Goal: Task Accomplishment & Management: Manage account settings

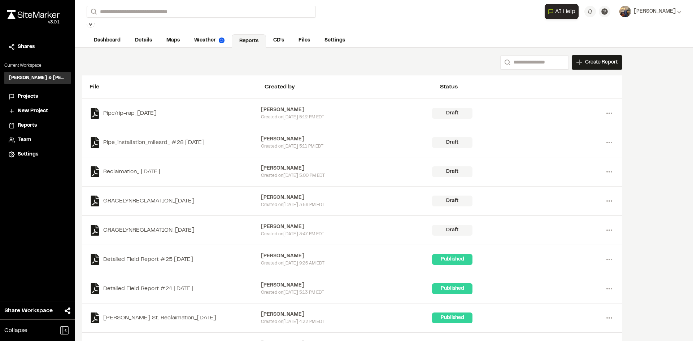
scroll to position [36, 0]
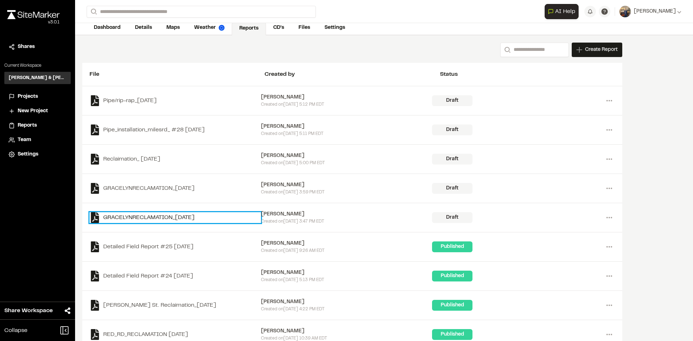
click at [177, 217] on link "GRACELYNRECLAMATION_[DATE]" at bounding box center [174, 217] width 171 height 11
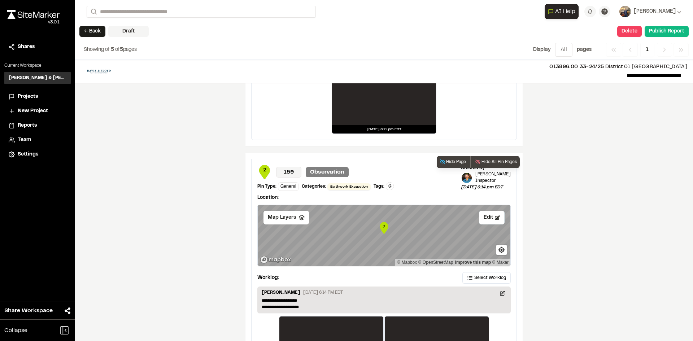
scroll to position [1135, 0]
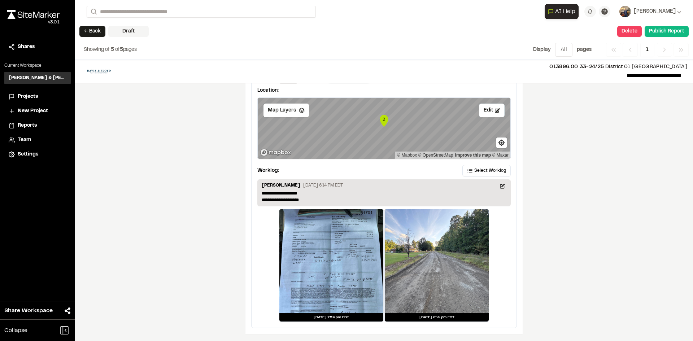
click at [327, 255] on div at bounding box center [331, 261] width 104 height 104
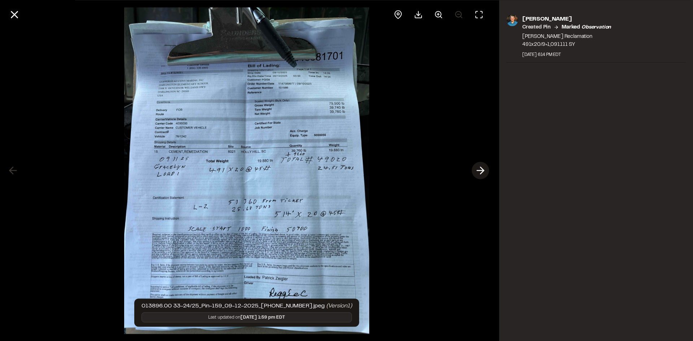
click at [484, 168] on icon at bounding box center [480, 171] width 12 height 12
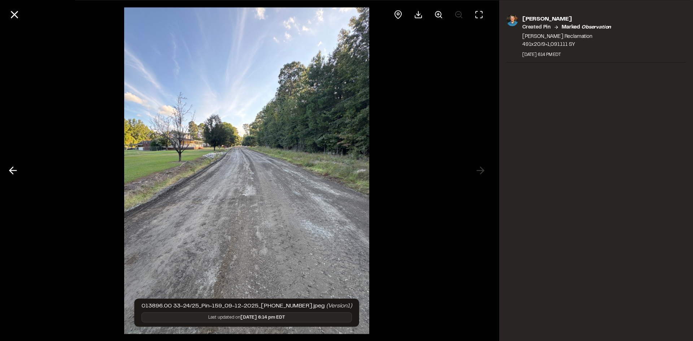
click at [14, 167] on icon at bounding box center [13, 171] width 12 height 12
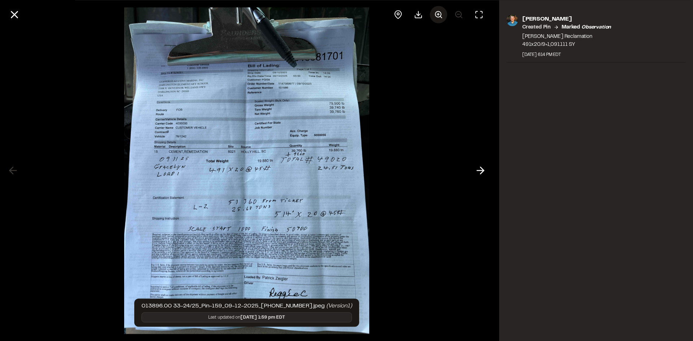
click at [437, 16] on circle at bounding box center [438, 14] width 6 height 6
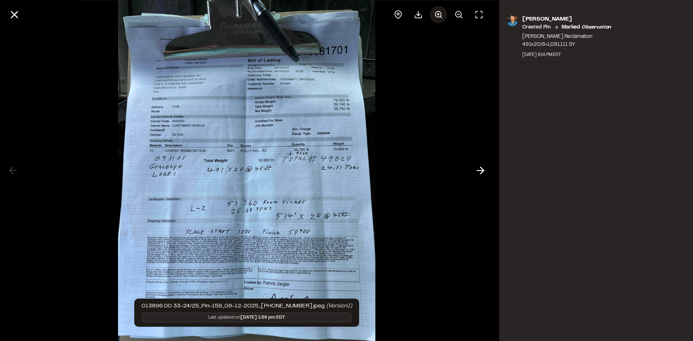
click at [437, 16] on circle at bounding box center [438, 14] width 6 height 6
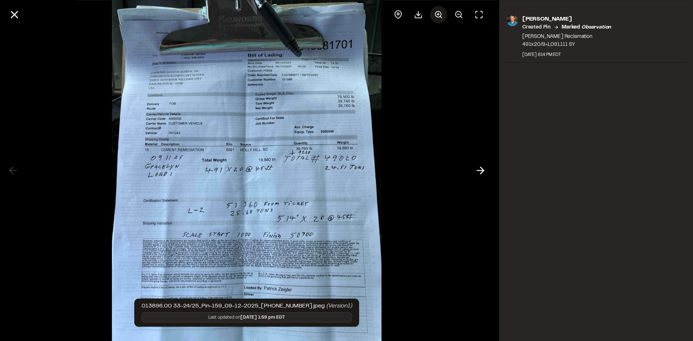
click at [437, 16] on circle at bounding box center [438, 14] width 6 height 6
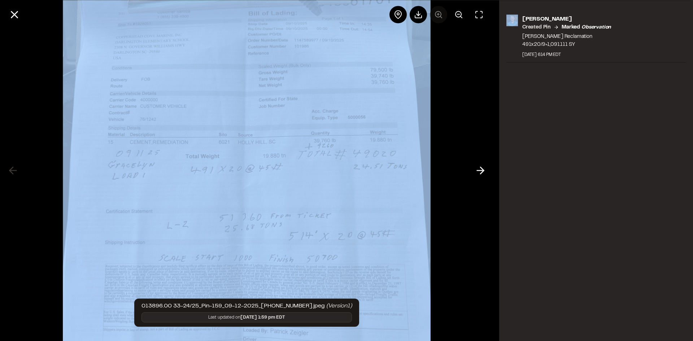
click at [437, 16] on div at bounding box center [438, 14] width 98 height 17
click at [456, 15] on circle at bounding box center [458, 14] width 6 height 6
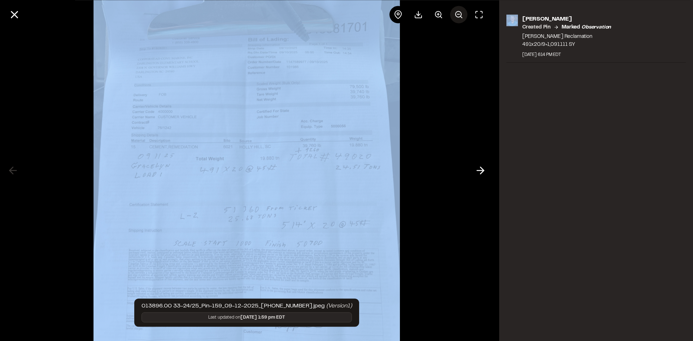
click at [456, 15] on circle at bounding box center [458, 14] width 6 height 6
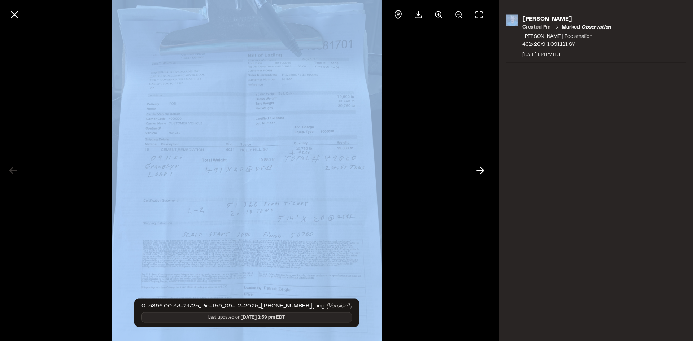
click at [370, 125] on img at bounding box center [246, 170] width 269 height 375
click at [431, 132] on div at bounding box center [246, 170] width 493 height 341
click at [456, 12] on icon at bounding box center [458, 14] width 9 height 9
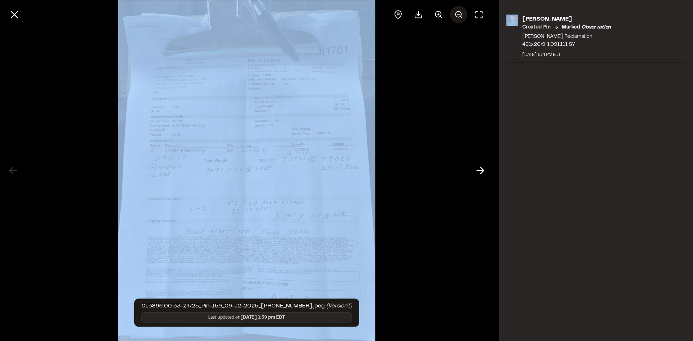
click at [456, 12] on circle at bounding box center [458, 14] width 6 height 6
click at [456, 12] on div at bounding box center [438, 14] width 98 height 17
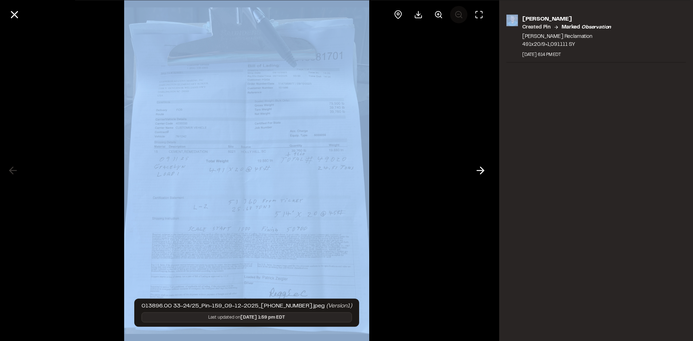
click at [456, 12] on div at bounding box center [438, 14] width 98 height 17
click at [383, 122] on div at bounding box center [246, 170] width 493 height 341
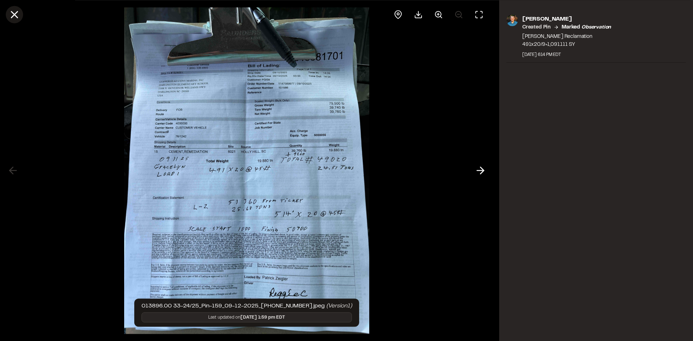
click at [15, 14] on line at bounding box center [15, 15] width 6 height 6
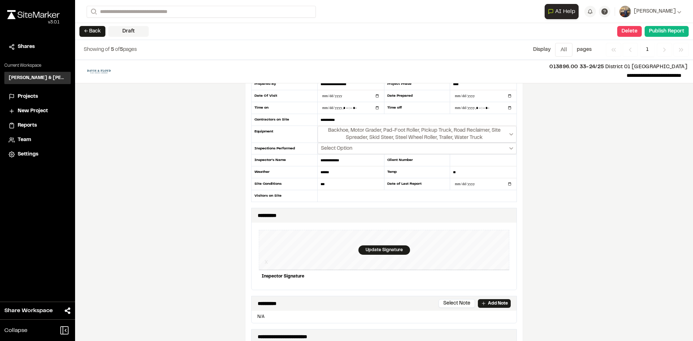
scroll to position [0, 0]
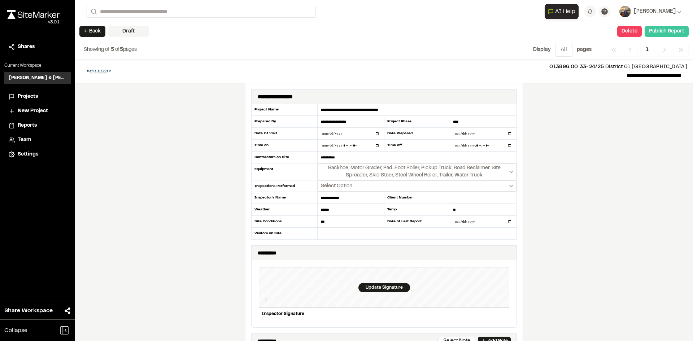
click at [667, 32] on button "Publish Report" at bounding box center [666, 31] width 44 height 11
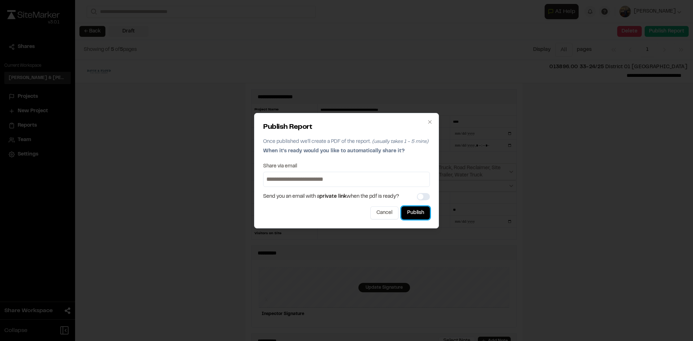
click at [419, 212] on button "Publish" at bounding box center [415, 212] width 28 height 13
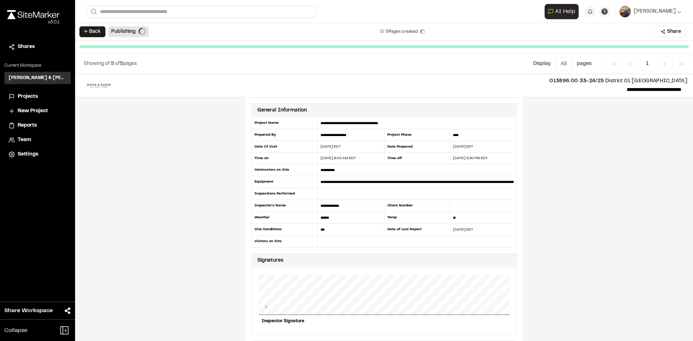
click at [86, 30] on button "← Back" at bounding box center [92, 31] width 26 height 11
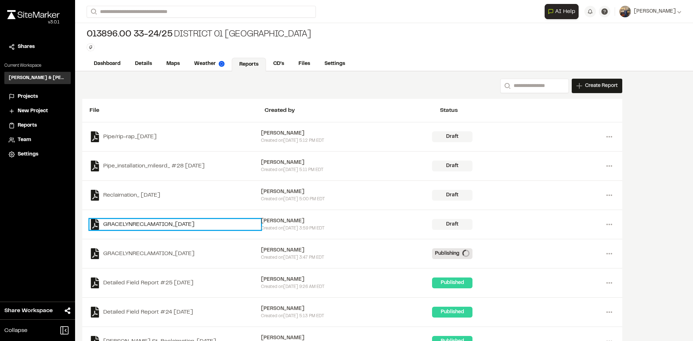
click at [160, 223] on link "GRACELYNRECLAMATION_[DATE]" at bounding box center [174, 224] width 171 height 11
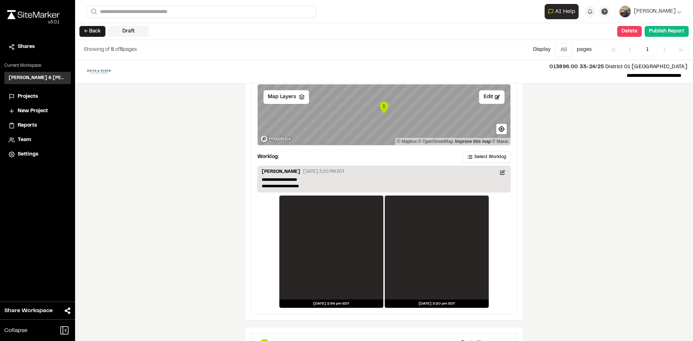
scroll to position [846, 0]
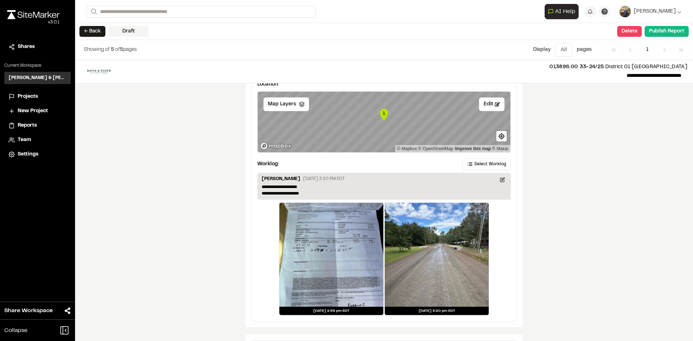
click at [314, 232] on div at bounding box center [331, 255] width 104 height 104
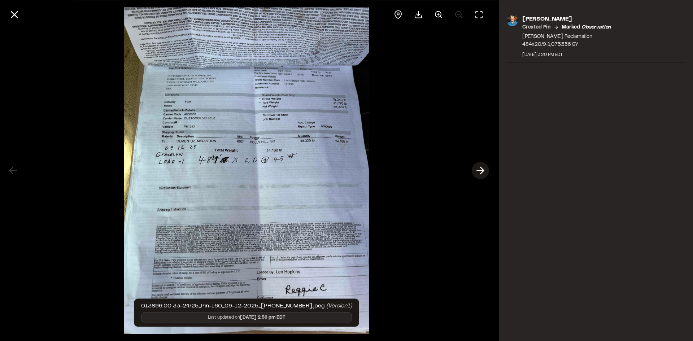
click at [479, 168] on icon at bounding box center [480, 171] width 12 height 12
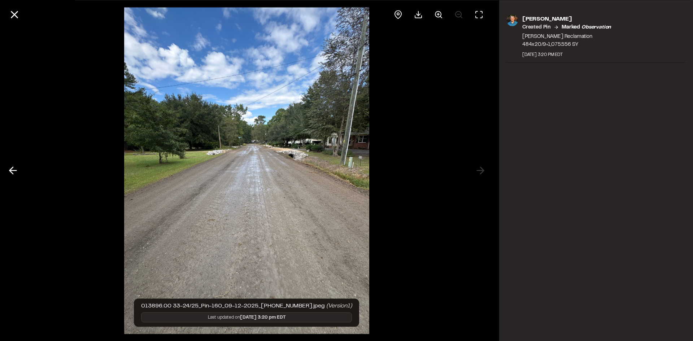
click at [486, 167] on div at bounding box center [246, 170] width 493 height 341
click at [481, 169] on div at bounding box center [246, 170] width 493 height 341
click at [21, 13] on button at bounding box center [14, 14] width 17 height 17
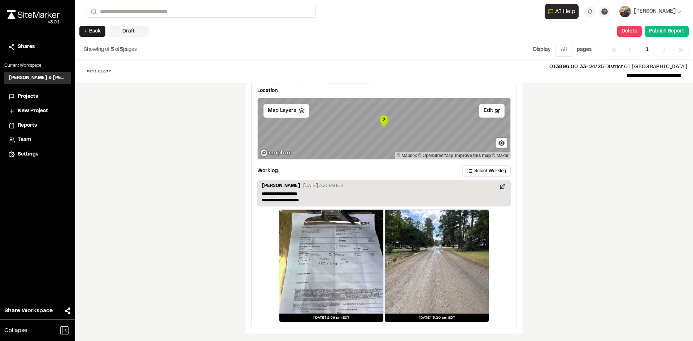
scroll to position [1135, 0]
click at [308, 251] on div at bounding box center [331, 261] width 104 height 104
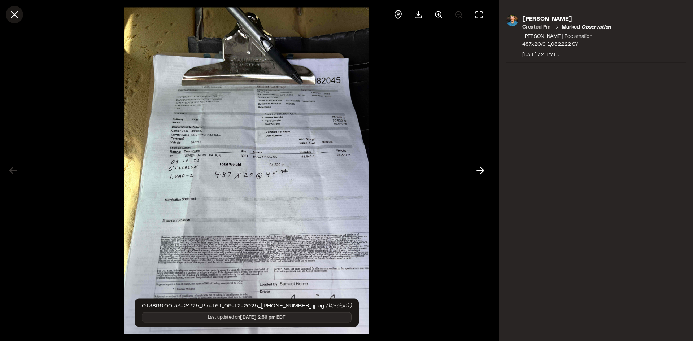
click at [8, 11] on button at bounding box center [14, 14] width 17 height 17
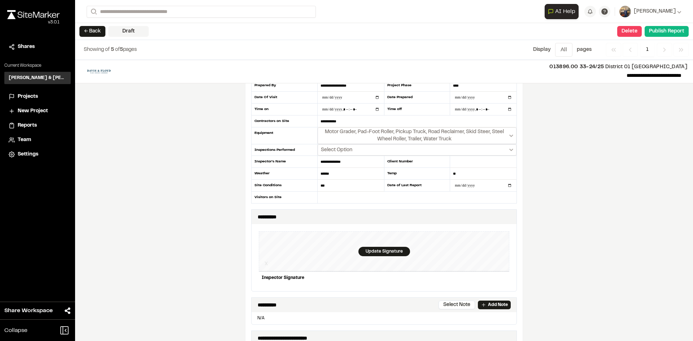
scroll to position [0, 0]
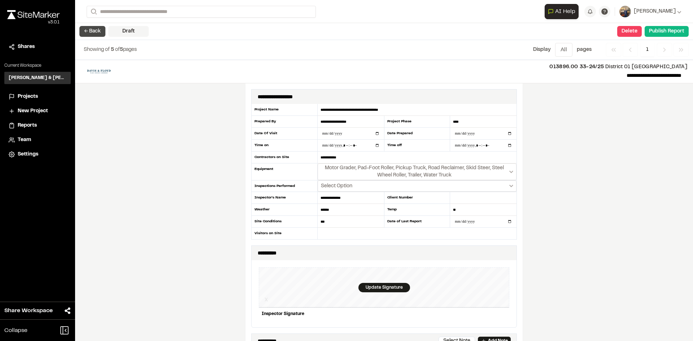
click at [91, 31] on button "← Back" at bounding box center [92, 31] width 26 height 11
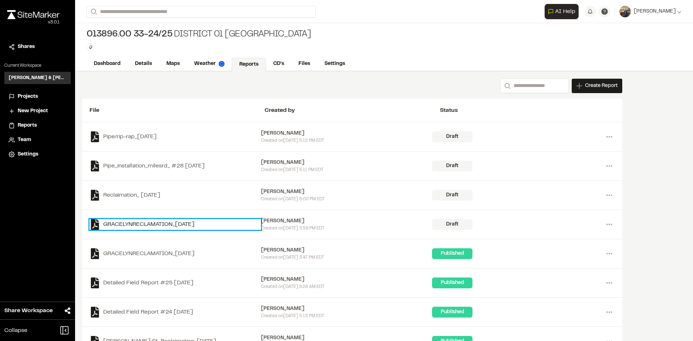
click at [137, 224] on link "GRACELYNRECLAMATION_[DATE]" at bounding box center [174, 224] width 171 height 11
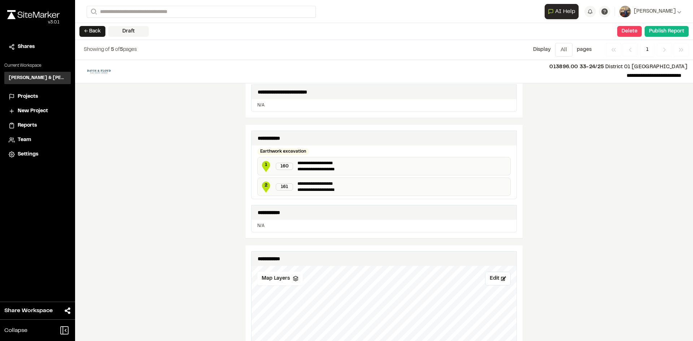
scroll to position [289, 0]
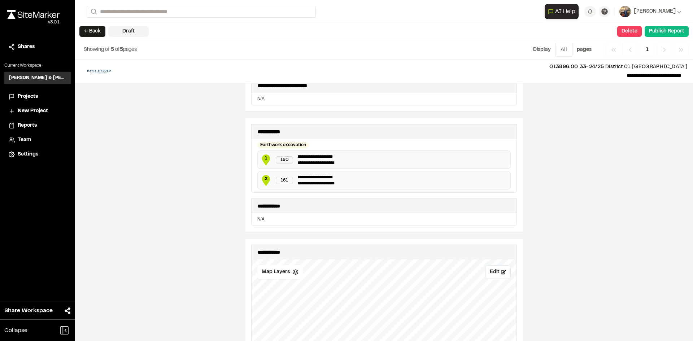
click at [89, 28] on button "← Back" at bounding box center [92, 31] width 26 height 11
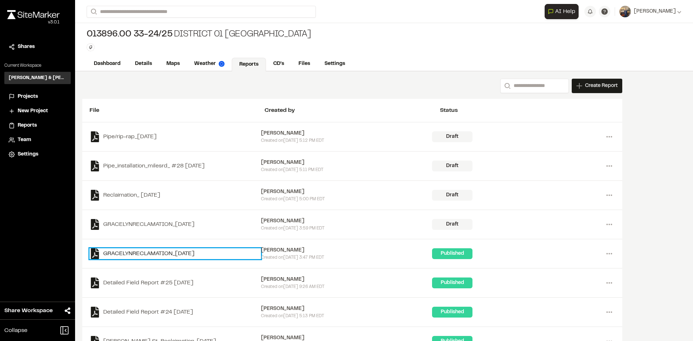
click at [199, 253] on link "GRACELYNRECLAMATION_[DATE]" at bounding box center [174, 253] width 171 height 11
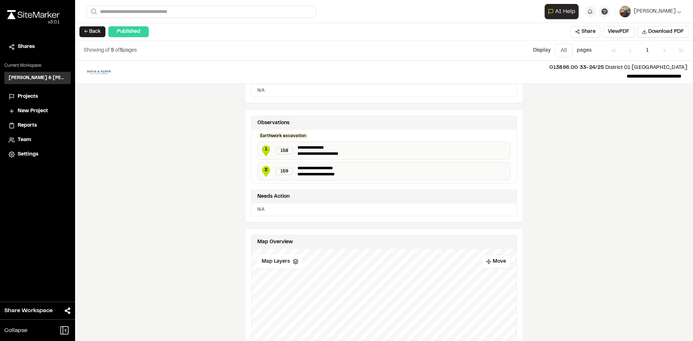
scroll to position [289, 0]
click at [94, 30] on button "← Back" at bounding box center [92, 31] width 26 height 11
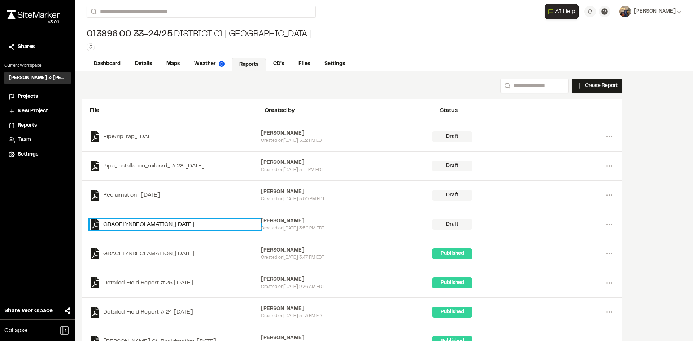
click at [158, 220] on link "GRACELYNRECLAMATION_[DATE]" at bounding box center [174, 224] width 171 height 11
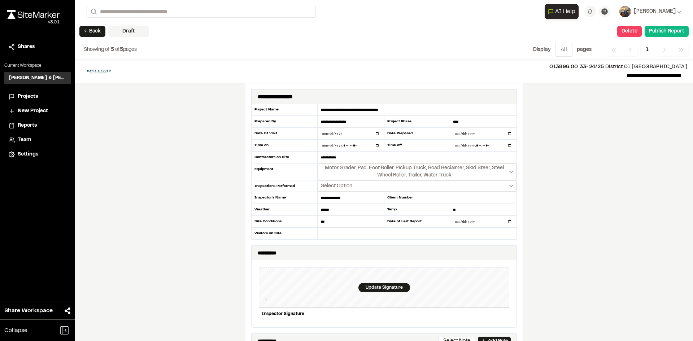
click at [86, 33] on button "← Back" at bounding box center [92, 31] width 26 height 11
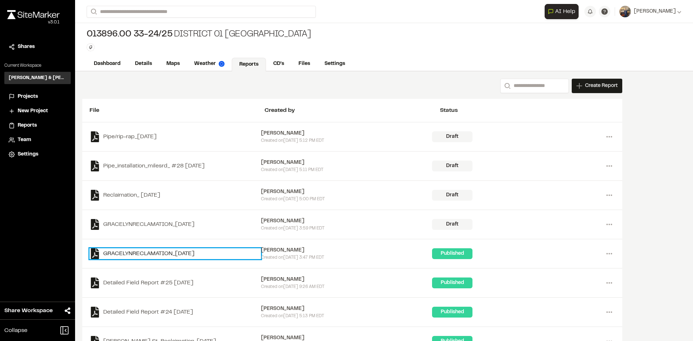
click at [176, 252] on link "GRACELYNRECLAMATION_[DATE]" at bounding box center [174, 253] width 171 height 11
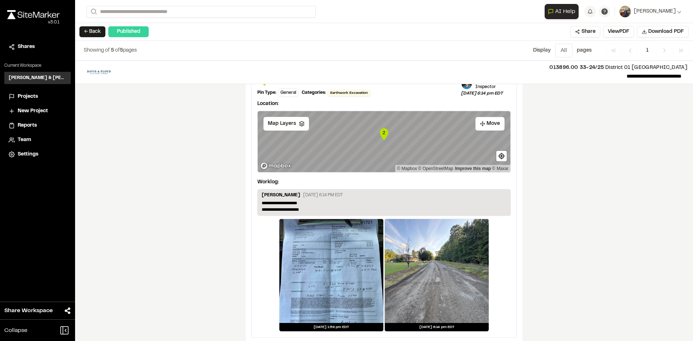
scroll to position [1117, 0]
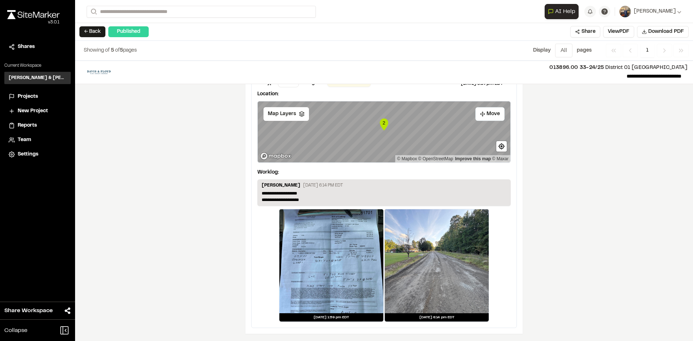
click at [346, 253] on div at bounding box center [331, 261] width 104 height 104
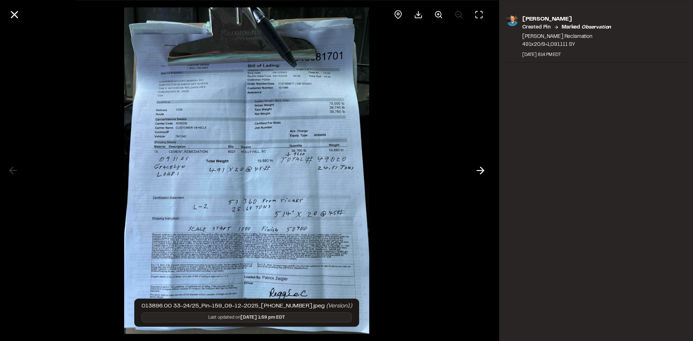
click at [474, 170] on icon at bounding box center [480, 171] width 12 height 12
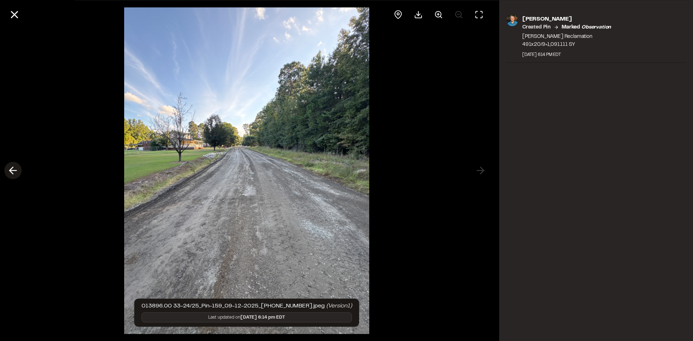
click at [13, 175] on icon at bounding box center [13, 171] width 12 height 12
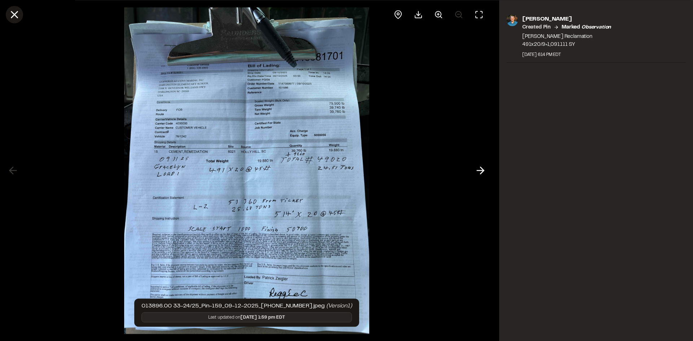
click at [17, 13] on icon at bounding box center [14, 14] width 12 height 12
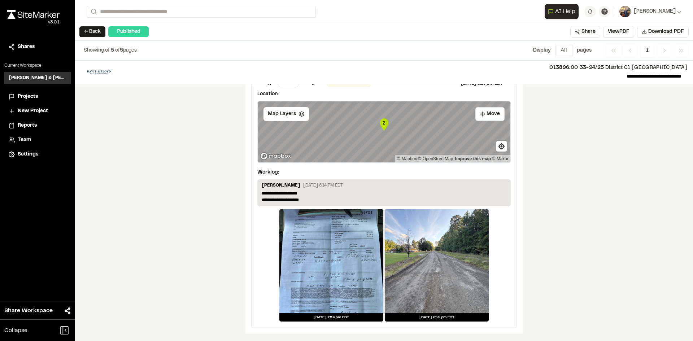
click at [354, 286] on div at bounding box center [331, 261] width 104 height 104
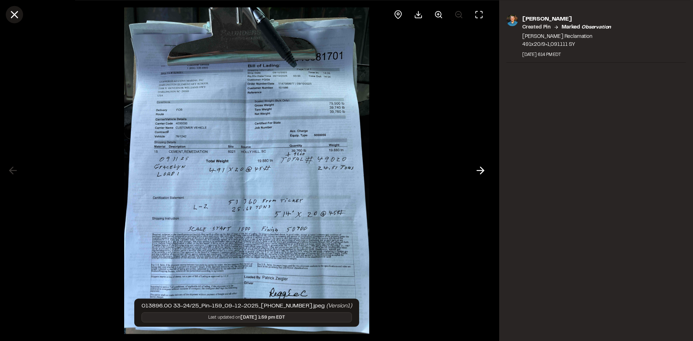
click at [12, 14] on icon at bounding box center [14, 14] width 12 height 12
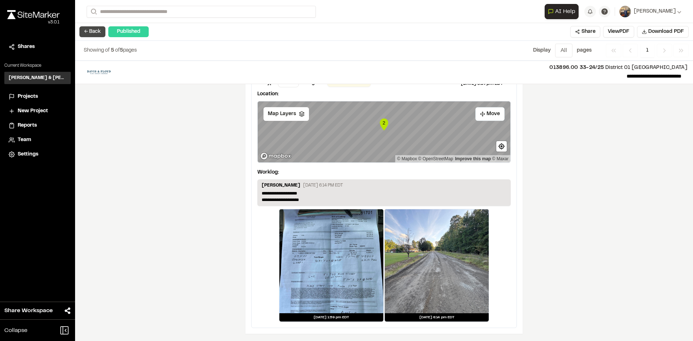
click at [94, 32] on button "← Back" at bounding box center [92, 31] width 26 height 11
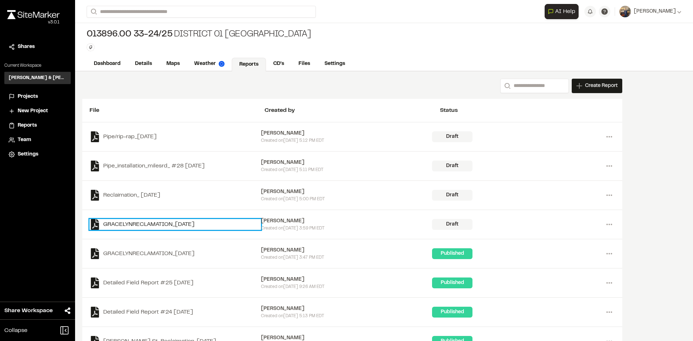
click at [200, 222] on link "GRACELYNRECLAMATION_[DATE]" at bounding box center [174, 224] width 171 height 11
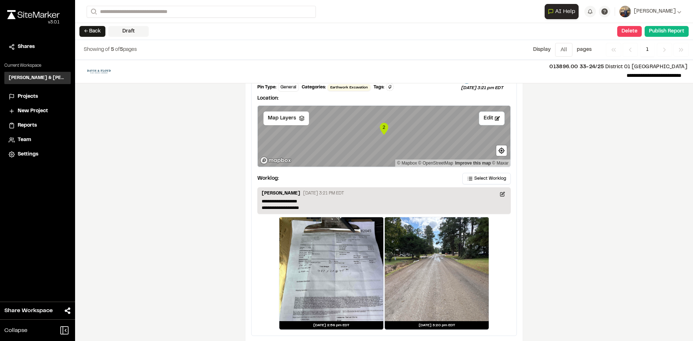
scroll to position [1135, 0]
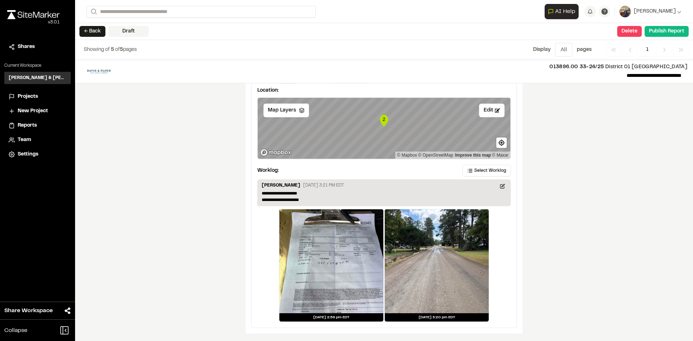
click at [329, 256] on div at bounding box center [331, 261] width 104 height 104
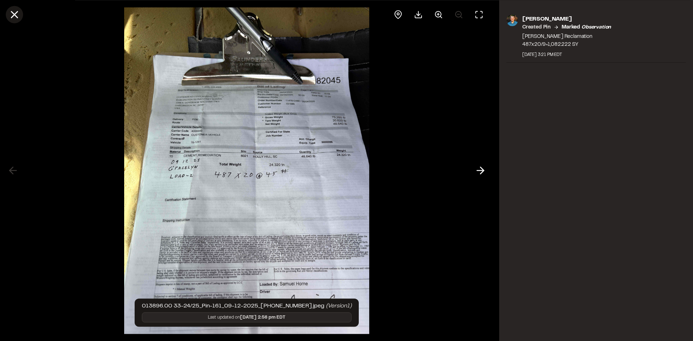
click at [9, 16] on icon at bounding box center [14, 14] width 12 height 12
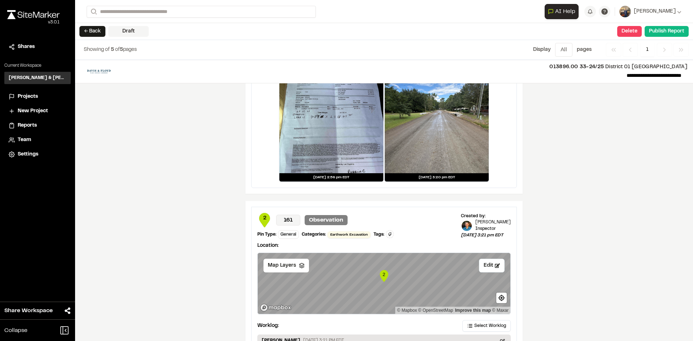
scroll to position [955, 0]
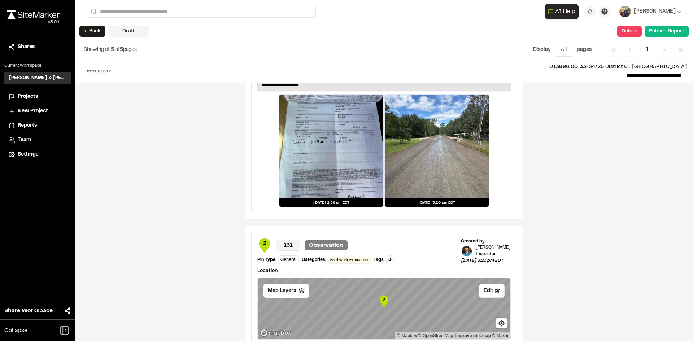
click at [349, 112] on div at bounding box center [331, 147] width 104 height 104
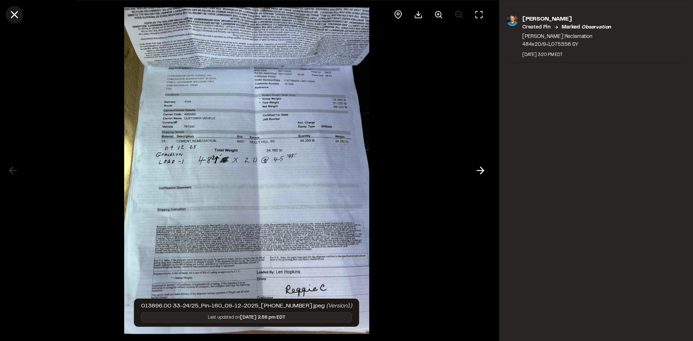
click at [15, 14] on icon at bounding box center [14, 14] width 12 height 12
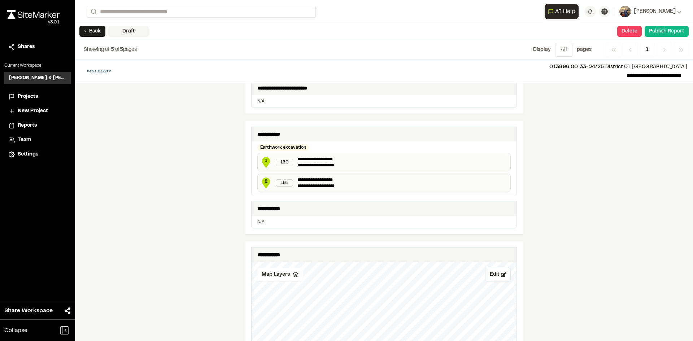
scroll to position [197, 0]
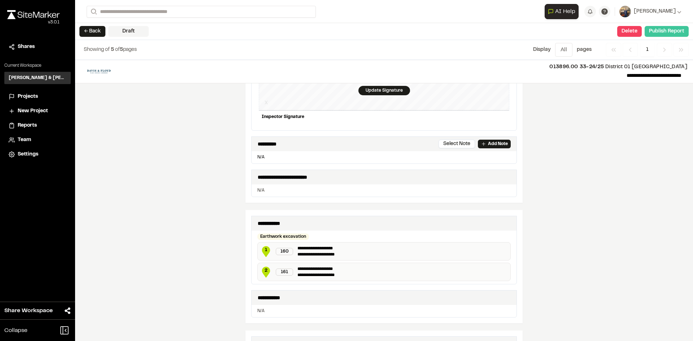
click at [672, 32] on button "Publish Report" at bounding box center [666, 31] width 44 height 11
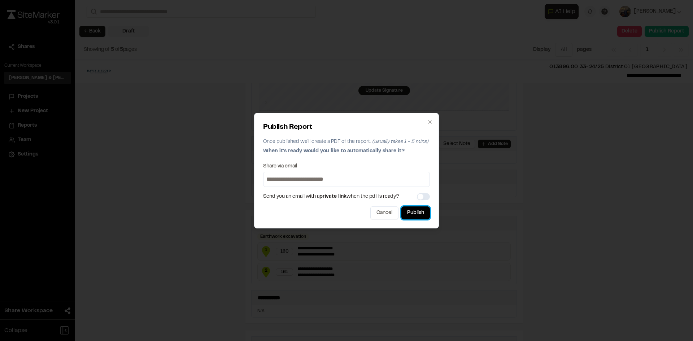
click at [419, 215] on button "Publish" at bounding box center [415, 212] width 28 height 13
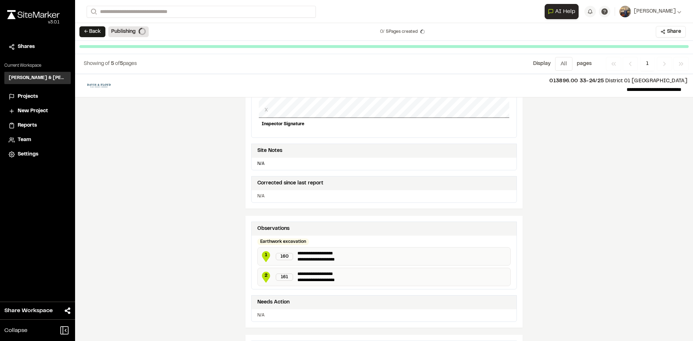
click at [95, 33] on button "← Back" at bounding box center [92, 31] width 26 height 11
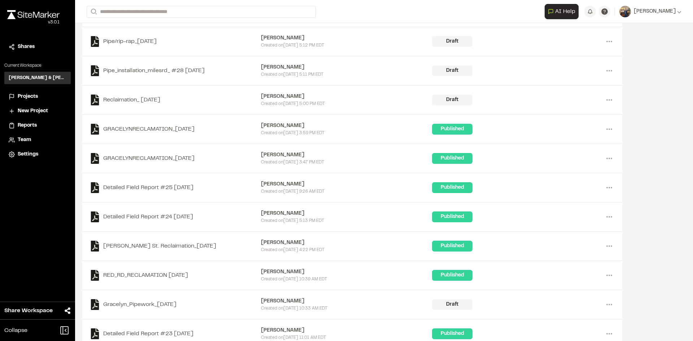
scroll to position [108, 0]
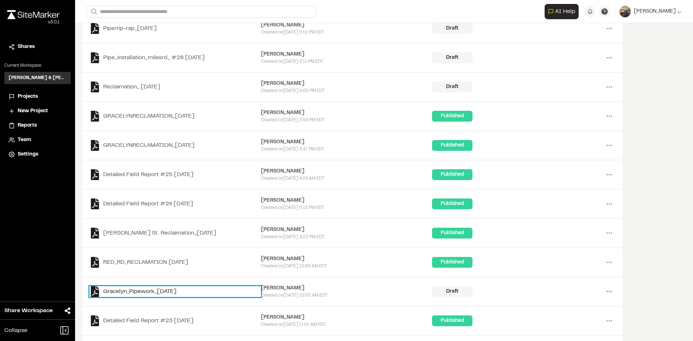
click at [138, 295] on link "Gracelyn_Pipework_[DATE]" at bounding box center [174, 291] width 171 height 11
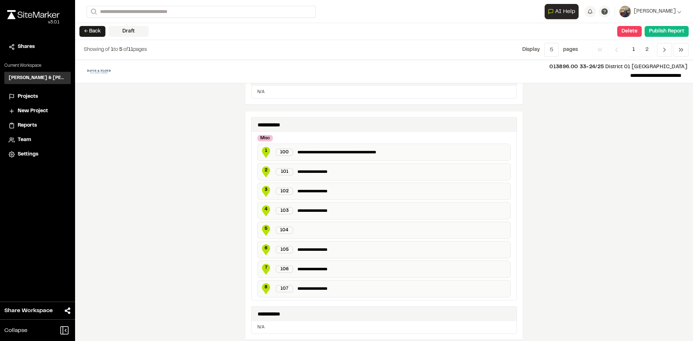
scroll to position [299, 0]
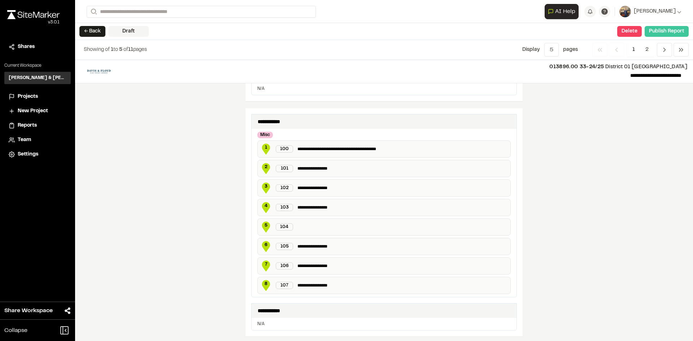
click at [668, 33] on button "Publish Report" at bounding box center [666, 31] width 44 height 11
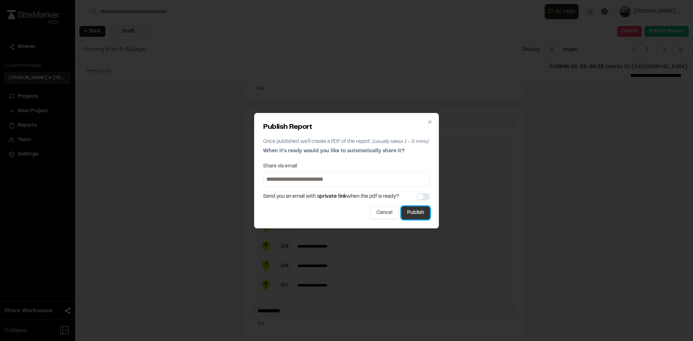
click at [405, 217] on button "Publish" at bounding box center [415, 212] width 28 height 13
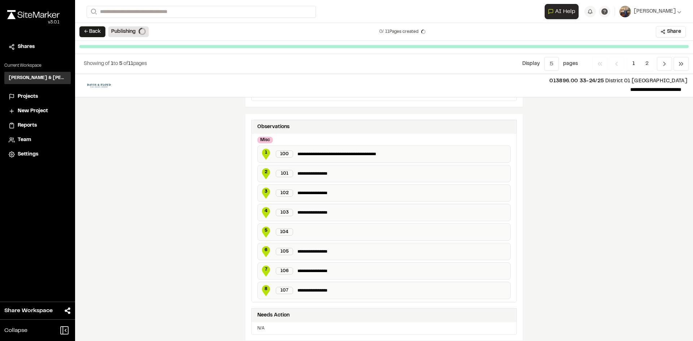
click at [93, 38] on div "← Back Publishing 0 / 11 Pages created Share" at bounding box center [384, 32] width 618 height 18
click at [93, 36] on button "← Back" at bounding box center [92, 31] width 26 height 11
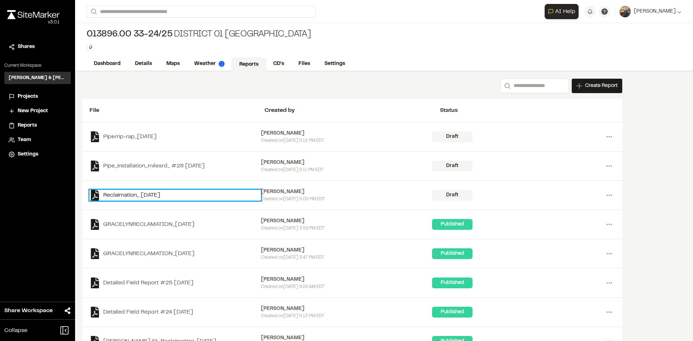
click at [132, 198] on link "Reclaimation_ [DATE]" at bounding box center [174, 195] width 171 height 11
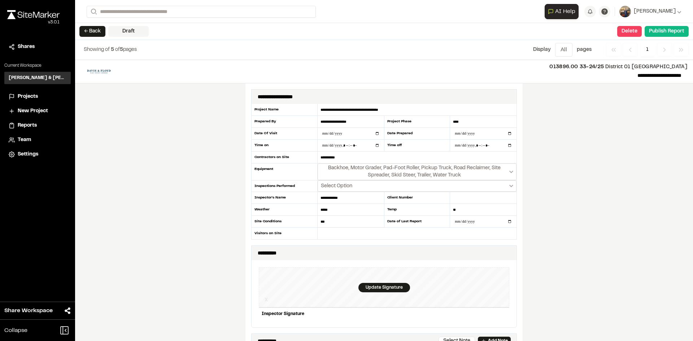
drag, startPoint x: 97, startPoint y: 34, endPoint x: 102, endPoint y: 46, distance: 13.6
click at [97, 34] on button "← Back" at bounding box center [92, 31] width 26 height 11
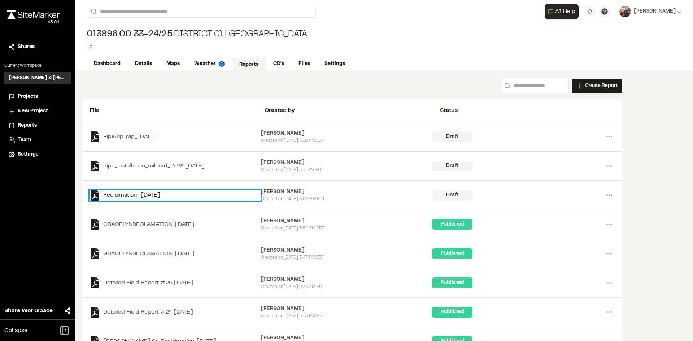
click at [158, 195] on link "Reclaimation_ [DATE]" at bounding box center [174, 195] width 171 height 11
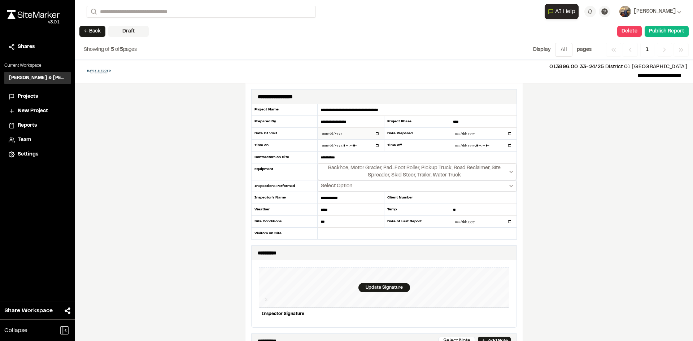
click at [336, 134] on input "**********" at bounding box center [350, 134] width 66 height 12
click at [374, 135] on input "**********" at bounding box center [350, 134] width 66 height 12
type input "**********"
click at [506, 134] on input "**********" at bounding box center [483, 134] width 66 height 12
type input "**********"
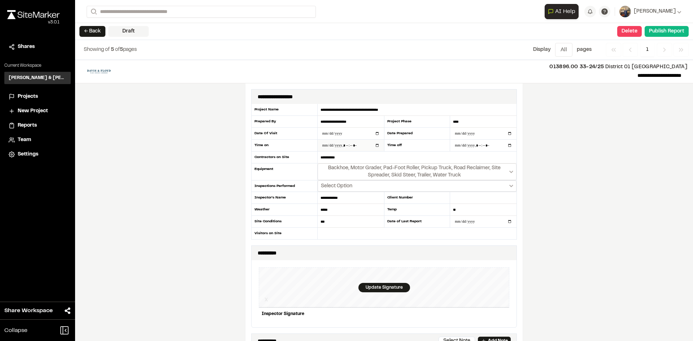
click at [375, 146] on input "datetime-local" at bounding box center [350, 146] width 66 height 12
type input "**********"
click at [506, 145] on input "datetime-local" at bounding box center [483, 146] width 66 height 12
type input "**********"
click at [239, 182] on div "**********" at bounding box center [384, 200] width 618 height 281
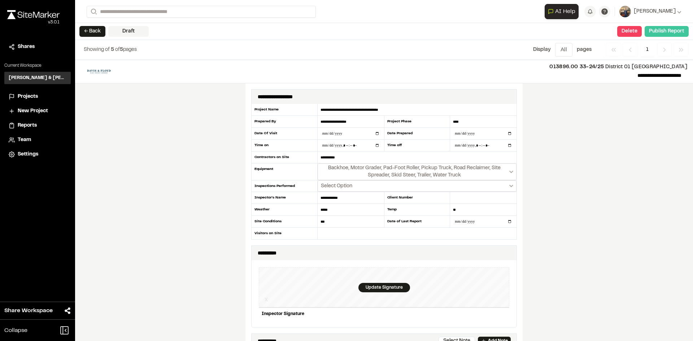
click at [665, 31] on button "Publish Report" at bounding box center [666, 31] width 44 height 11
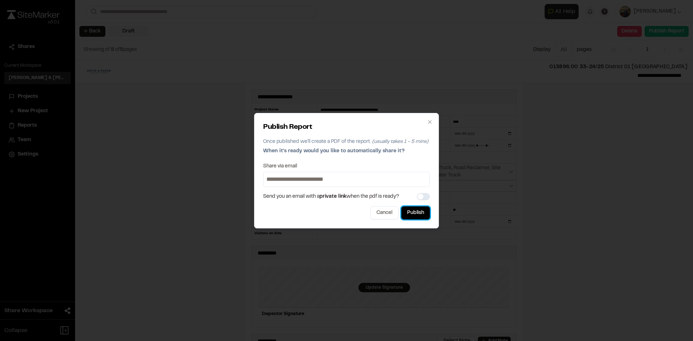
click at [417, 210] on button "Publish" at bounding box center [415, 212] width 28 height 13
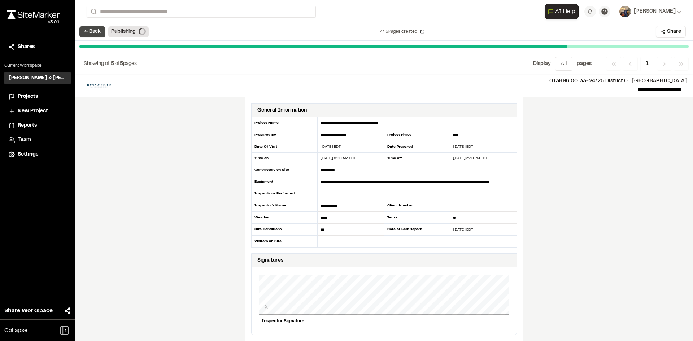
click at [94, 31] on button "← Back" at bounding box center [92, 31] width 26 height 11
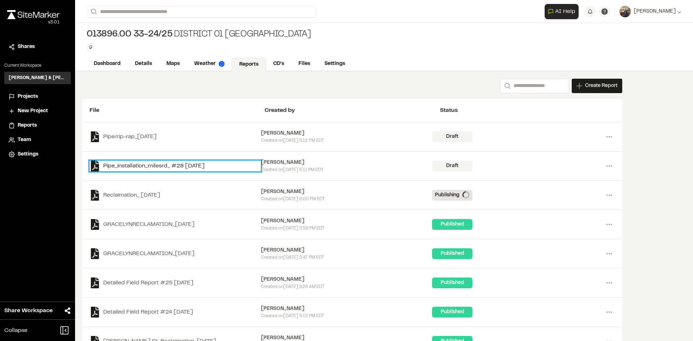
click at [150, 167] on link "Pipe_installation_milesrd_ #28 [DATE]" at bounding box center [174, 166] width 171 height 11
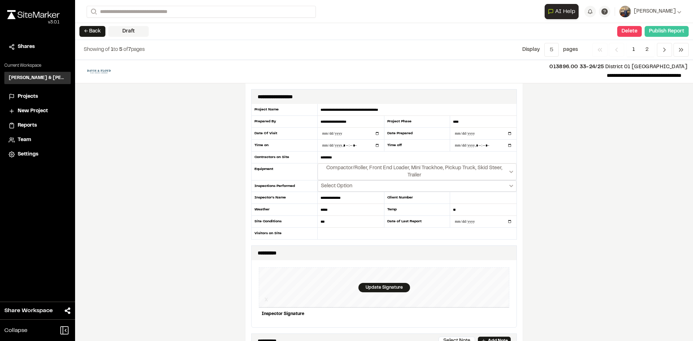
click at [659, 31] on button "Publish Report" at bounding box center [666, 31] width 44 height 11
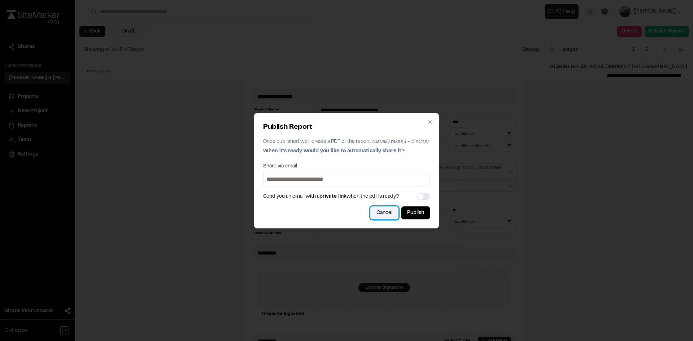
click at [386, 214] on button "Cancel" at bounding box center [384, 212] width 28 height 13
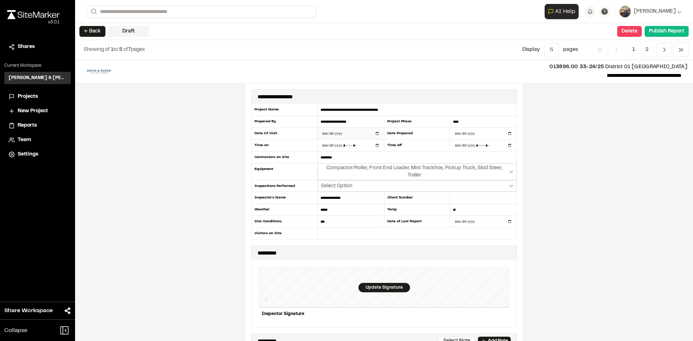
click at [376, 133] on input "**********" at bounding box center [350, 134] width 66 height 12
type input "**********"
click at [510, 134] on input "**********" at bounding box center [483, 134] width 66 height 12
click at [506, 133] on input "**********" at bounding box center [483, 134] width 66 height 12
type input "**********"
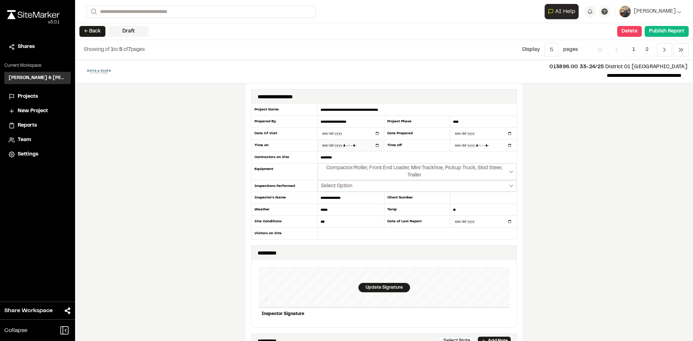
click at [375, 148] on input "datetime-local" at bounding box center [350, 146] width 66 height 12
click at [374, 145] on input "datetime-local" at bounding box center [350, 146] width 66 height 12
type input "**********"
click at [478, 145] on input "datetime-local" at bounding box center [483, 146] width 66 height 12
click at [507, 145] on input "datetime-local" at bounding box center [483, 146] width 66 height 12
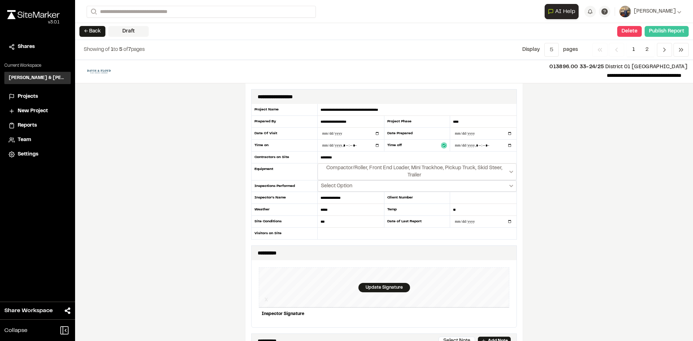
click at [667, 27] on button "Publish Report" at bounding box center [666, 31] width 44 height 11
type input "**********"
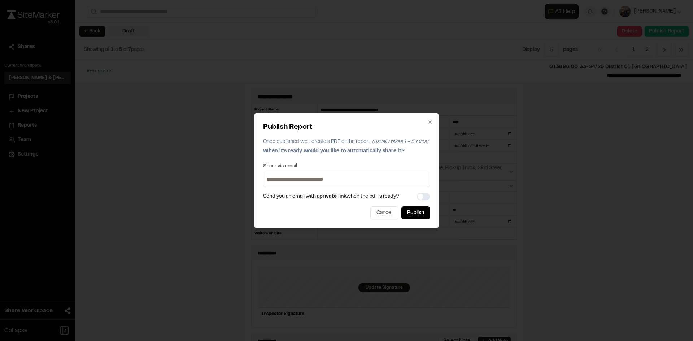
click at [418, 219] on div "Publish Report Once published we'll create a PDF of the report. (usually takes …" at bounding box center [346, 170] width 185 height 115
click at [423, 213] on button "Publish" at bounding box center [415, 212] width 28 height 13
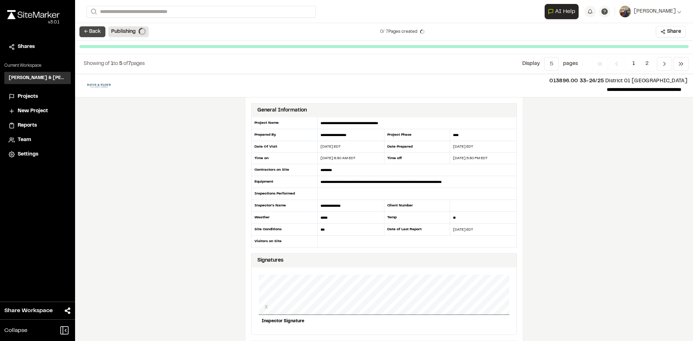
click at [97, 30] on button "← Back" at bounding box center [92, 31] width 26 height 11
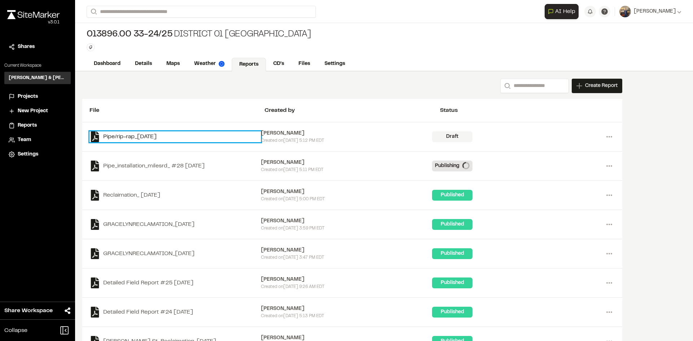
click at [152, 137] on link "Pipe/rip-rap_[DATE]" at bounding box center [174, 136] width 171 height 11
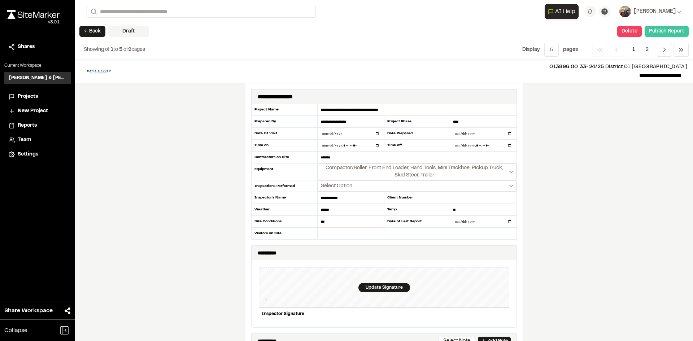
click at [675, 30] on button "Publish Report" at bounding box center [666, 31] width 44 height 11
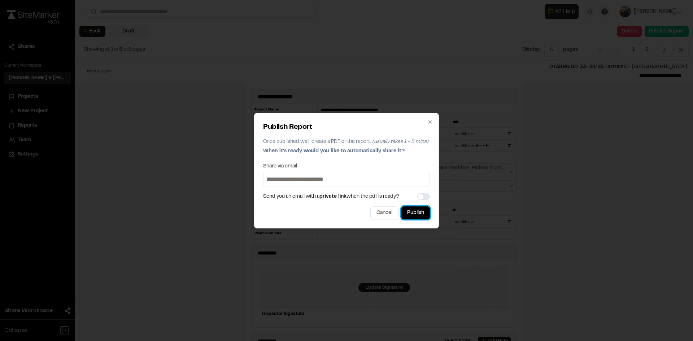
click at [418, 214] on button "Publish" at bounding box center [415, 212] width 28 height 13
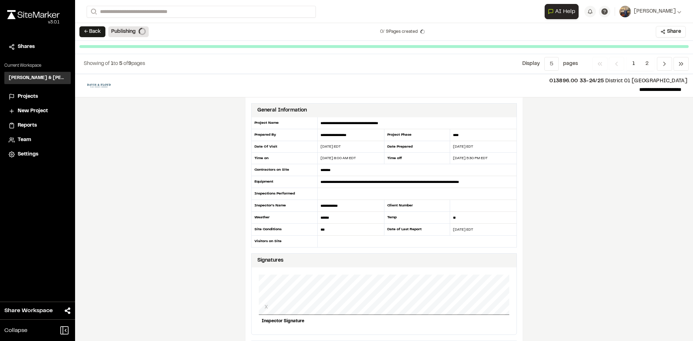
click at [93, 26] on div "← Back Publishing 0 / 9 Pages created Share" at bounding box center [384, 32] width 618 height 18
click at [97, 33] on button "← Back" at bounding box center [92, 31] width 26 height 11
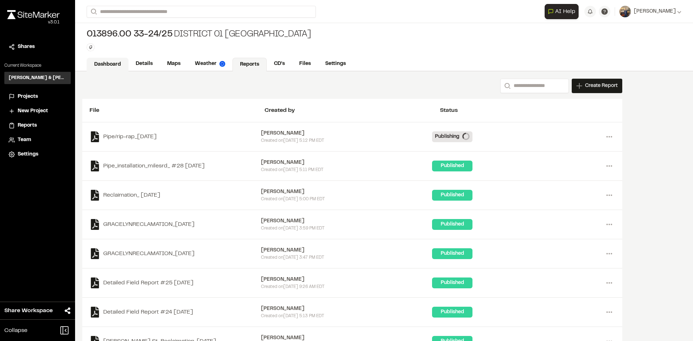
click at [108, 65] on link "Dashboard" at bounding box center [108, 65] width 42 height 14
